Goal: Find specific page/section: Find specific page/section

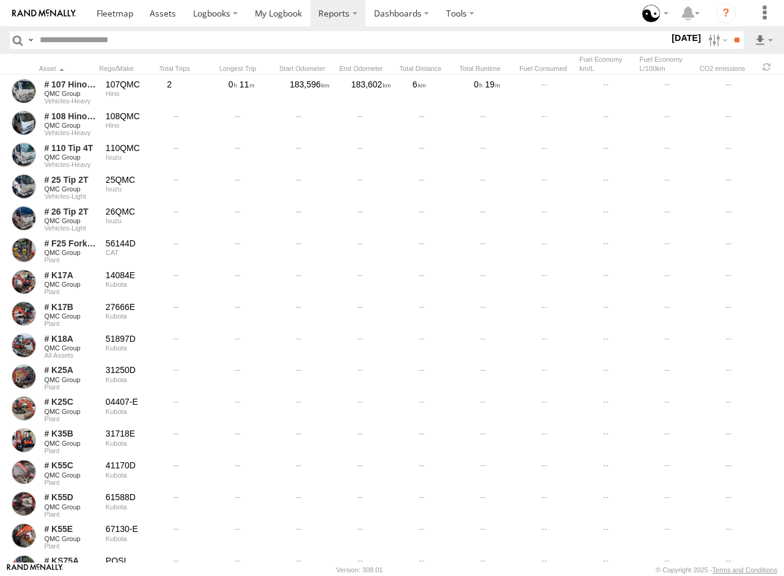
scroll to position [904, 0]
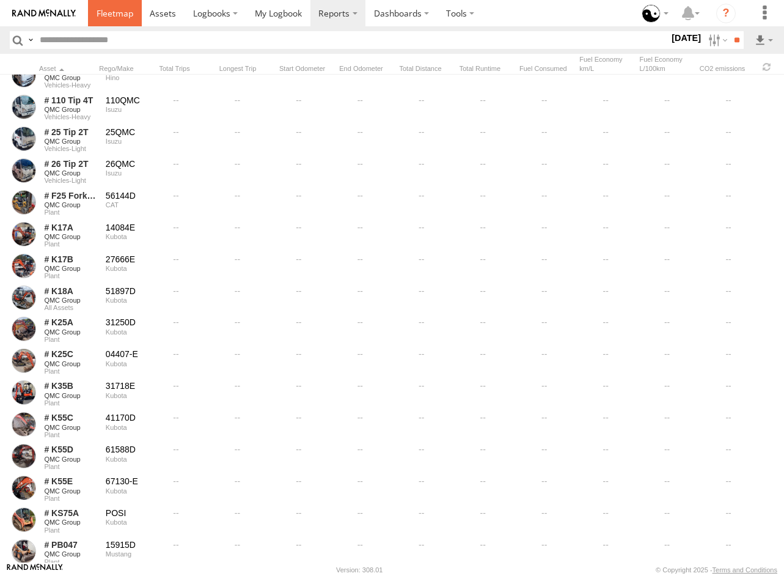
click at [108, 20] on link at bounding box center [115, 13] width 54 height 26
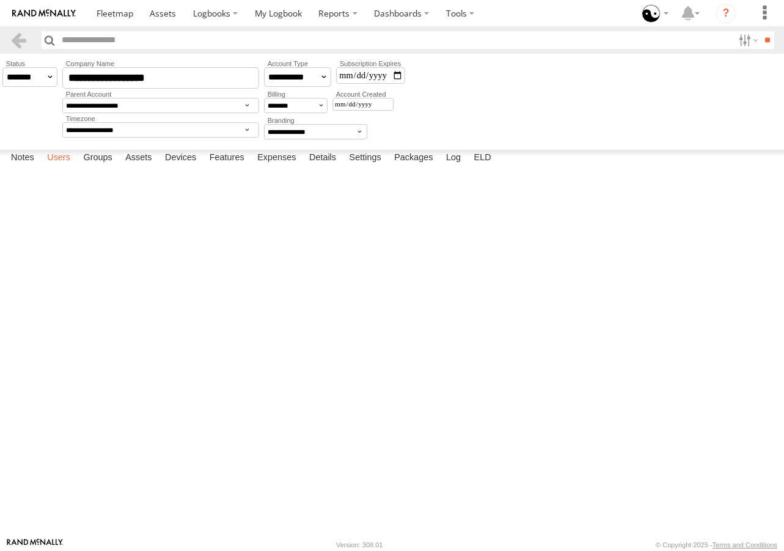
click at [64, 167] on label "Users" at bounding box center [58, 158] width 35 height 17
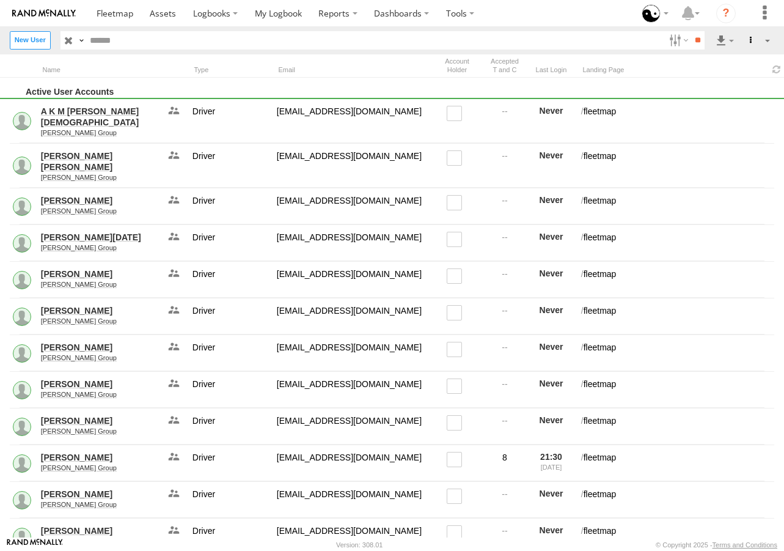
click at [673, 37] on label at bounding box center [677, 40] width 26 height 18
click at [0, 0] on span "System Administrator" at bounding box center [0, 0] width 0 height 0
click at [0, 0] on span "Enabled" at bounding box center [0, 0] width 0 height 0
click at [699, 43] on input "**" at bounding box center [698, 40] width 14 height 18
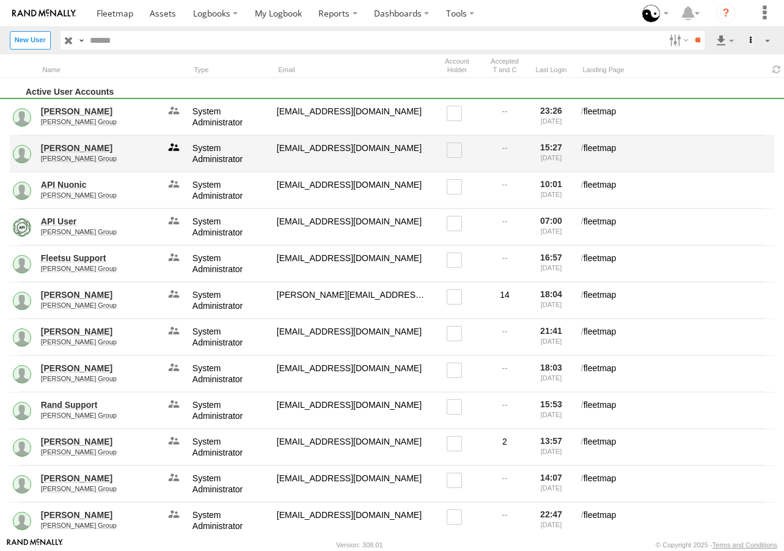
click at [177, 144] on link at bounding box center [173, 154] width 24 height 26
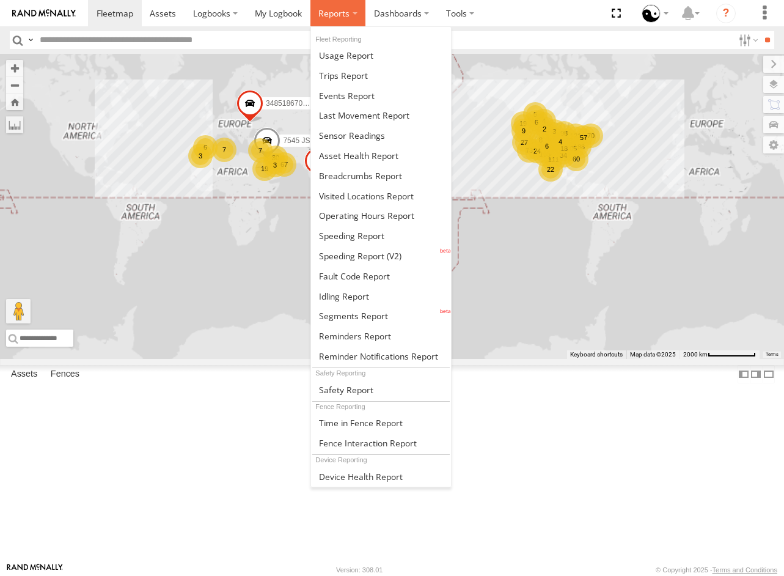
click at [339, 21] on label at bounding box center [338, 13] width 56 height 26
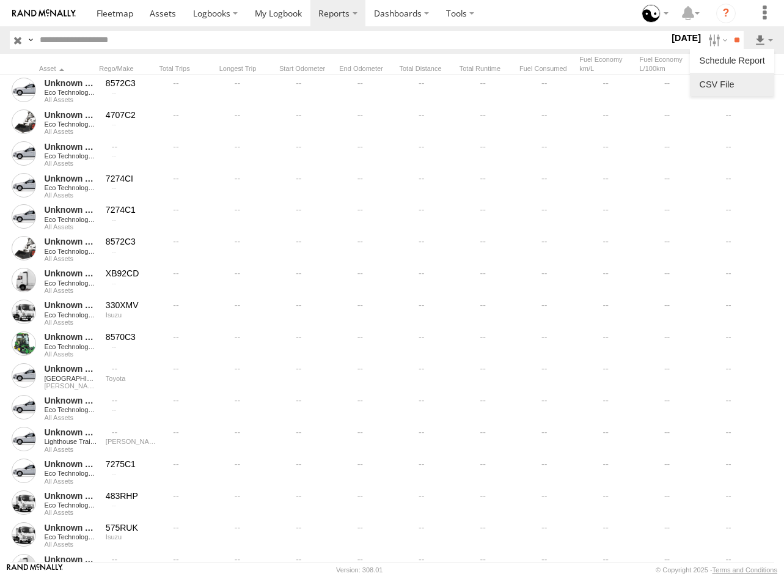
click at [739, 79] on link at bounding box center [732, 84] width 75 height 18
